Goal: Transaction & Acquisition: Subscribe to service/newsletter

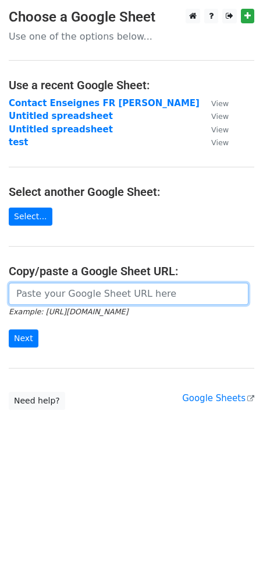
click at [119, 297] on input "url" at bounding box center [129, 294] width 240 height 22
paste input "https://docs.google.com/spreadsheets/d/1oJwWJsXRSVvQqtshzDtWbdosjzBrXRDdRuEtoBE…"
type input "https://docs.google.com/spreadsheets/d/1oJwWJsXRSVvQqtshzDtWbdosjzBrXRDdRuEtoBE…"
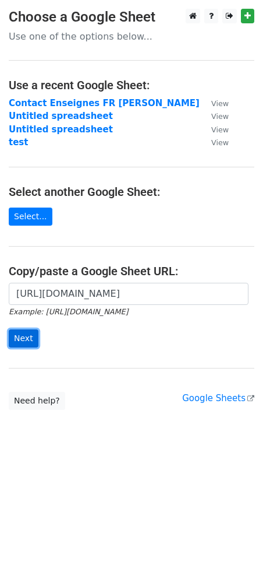
scroll to position [0, 0]
click at [30, 346] on input "Next" at bounding box center [24, 338] width 30 height 18
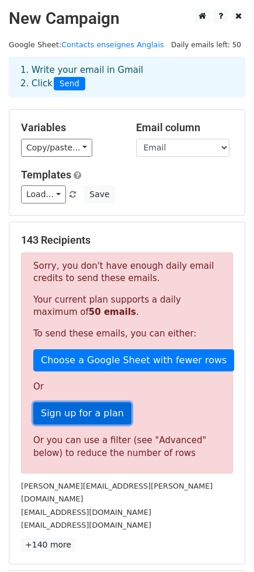
click at [86, 416] on link "Sign up for a plan" at bounding box center [82, 413] width 98 height 22
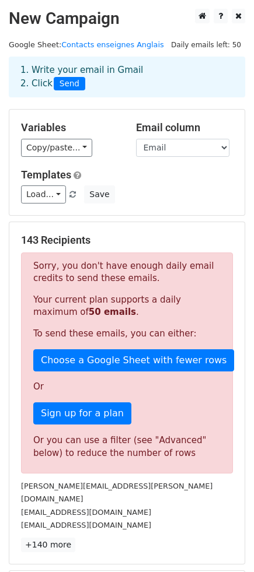
click at [171, 220] on form "Variables Copy/paste... {{Prenom}} {{Email}} Email column Prenom Email Template…" at bounding box center [127, 378] width 236 height 538
click at [154, 213] on div "Variables Copy/paste... {{Prenom}} {{Email}} Email column Prenom Email Template…" at bounding box center [126, 162] width 235 height 105
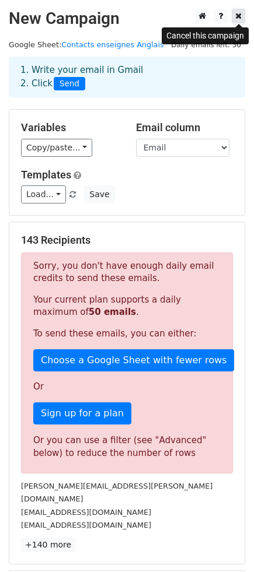
click at [237, 18] on icon at bounding box center [238, 16] width 6 height 8
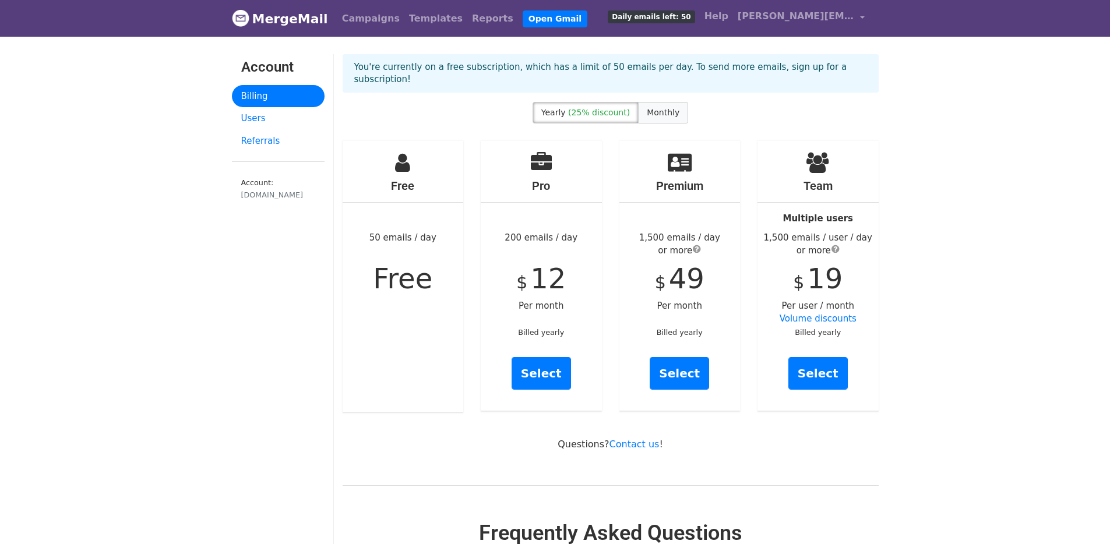
click at [665, 108] on span "Monthly" at bounding box center [663, 112] width 33 height 9
click at [546, 359] on link "Select" at bounding box center [541, 373] width 59 height 33
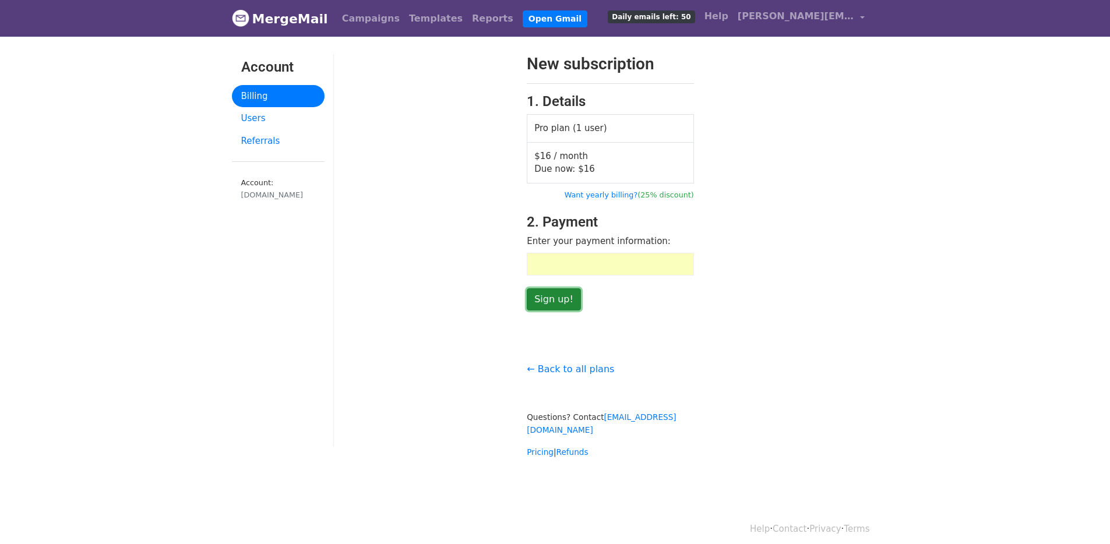
click at [558, 299] on input "Sign up!" at bounding box center [554, 300] width 54 height 22
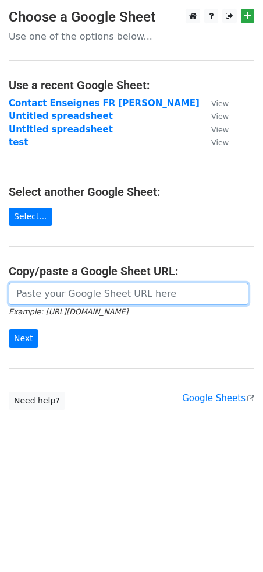
click at [135, 294] on input "url" at bounding box center [129, 294] width 240 height 22
paste input "[URL][DOMAIN_NAME]"
type input "[URL][DOMAIN_NAME]"
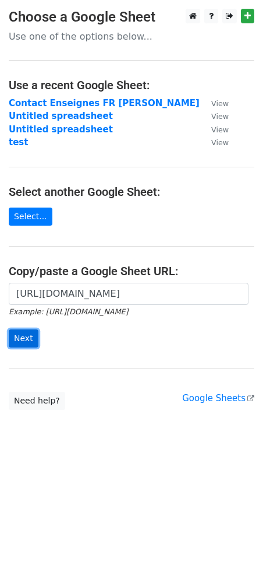
click at [27, 336] on input "Next" at bounding box center [24, 338] width 30 height 18
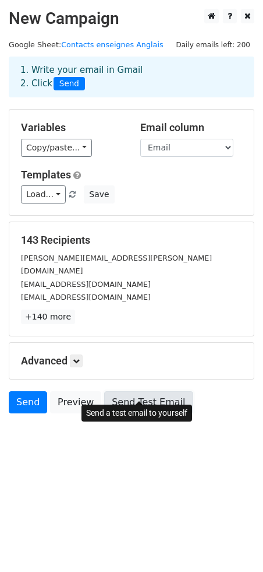
click at [136, 391] on link "Send Test Email" at bounding box center [148, 402] width 89 height 22
